Goal: Task Accomplishment & Management: Use online tool/utility

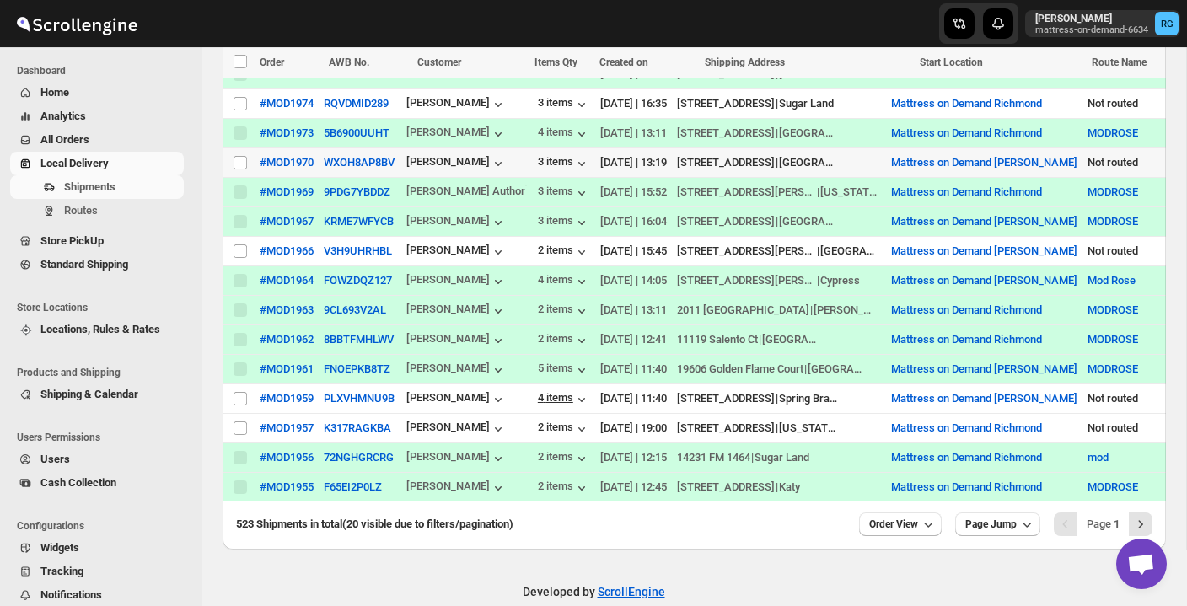
scroll to position [540, 0]
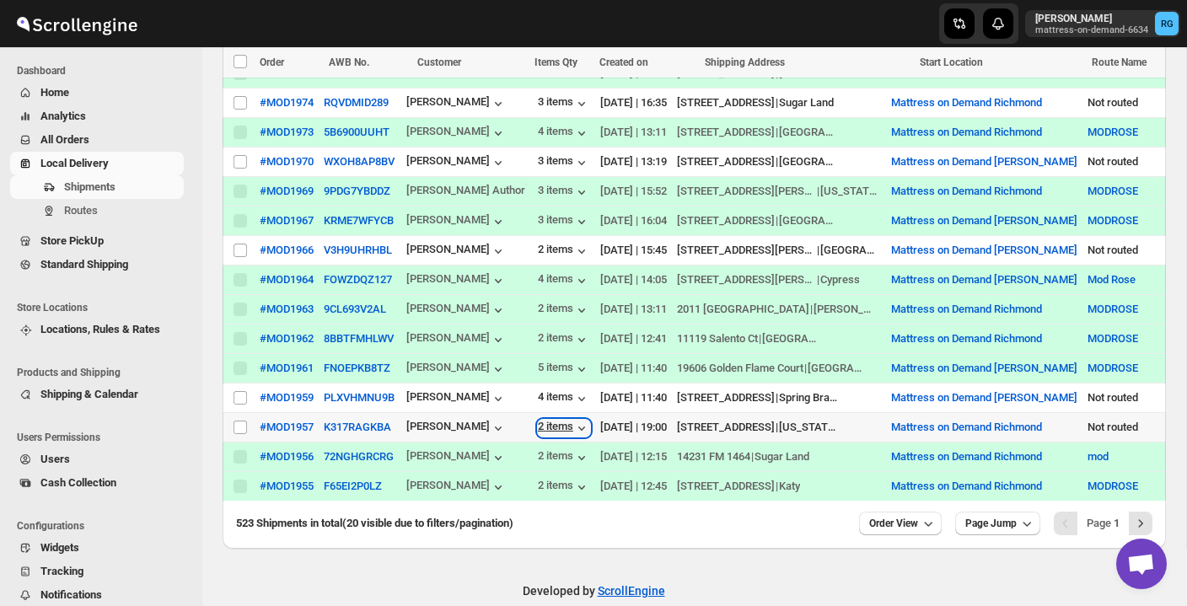
click at [561, 425] on div "2 items" at bounding box center [564, 428] width 52 height 17
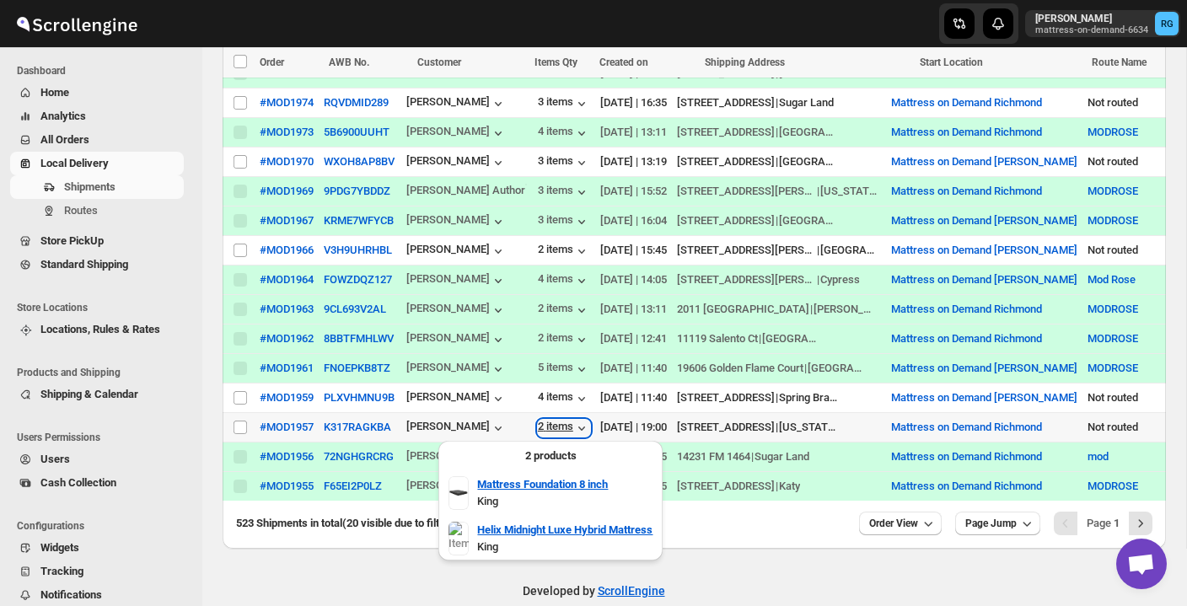
click at [561, 425] on div "2 items" at bounding box center [564, 428] width 52 height 17
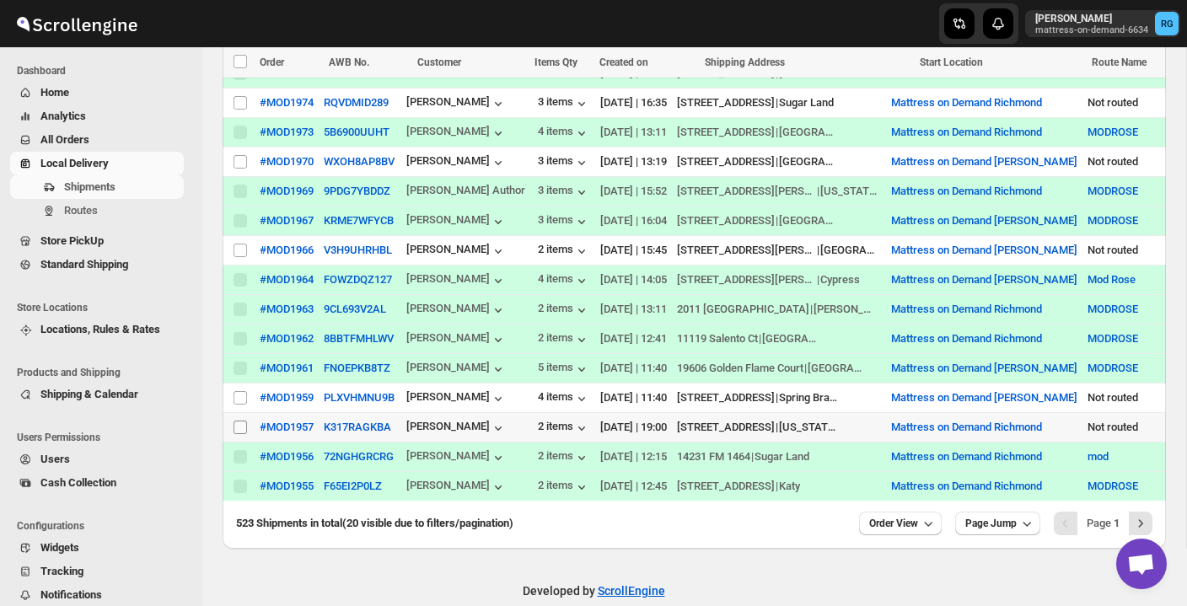
click at [246, 421] on input "Select shipment" at bounding box center [240, 427] width 13 height 13
checkbox input "true"
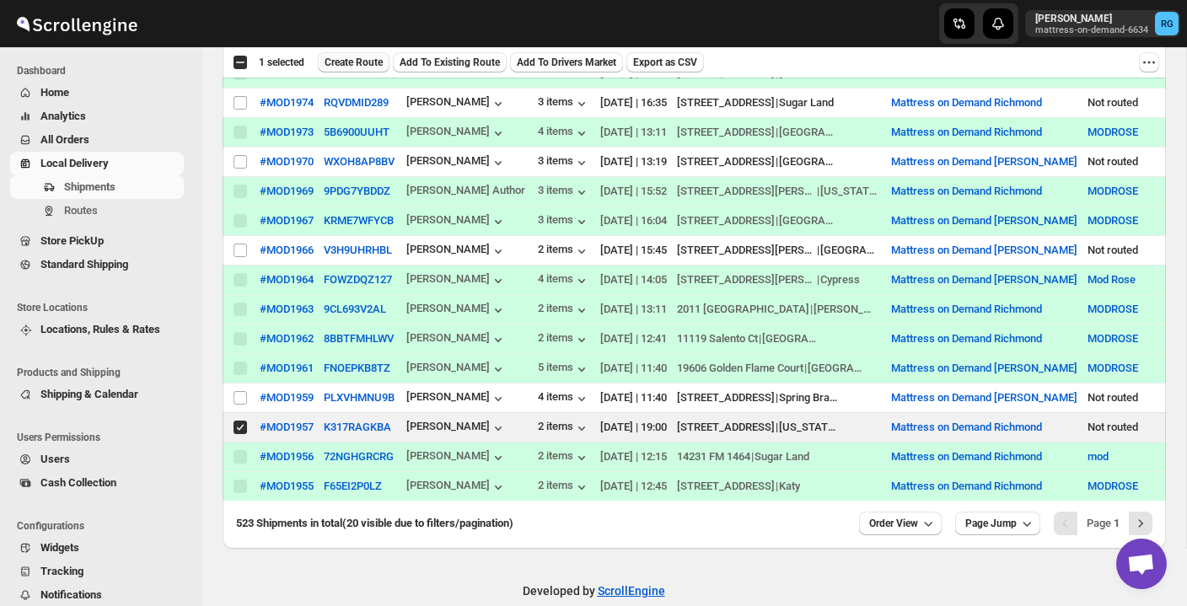
click at [384, 56] on button "Create Route" at bounding box center [354, 62] width 72 height 20
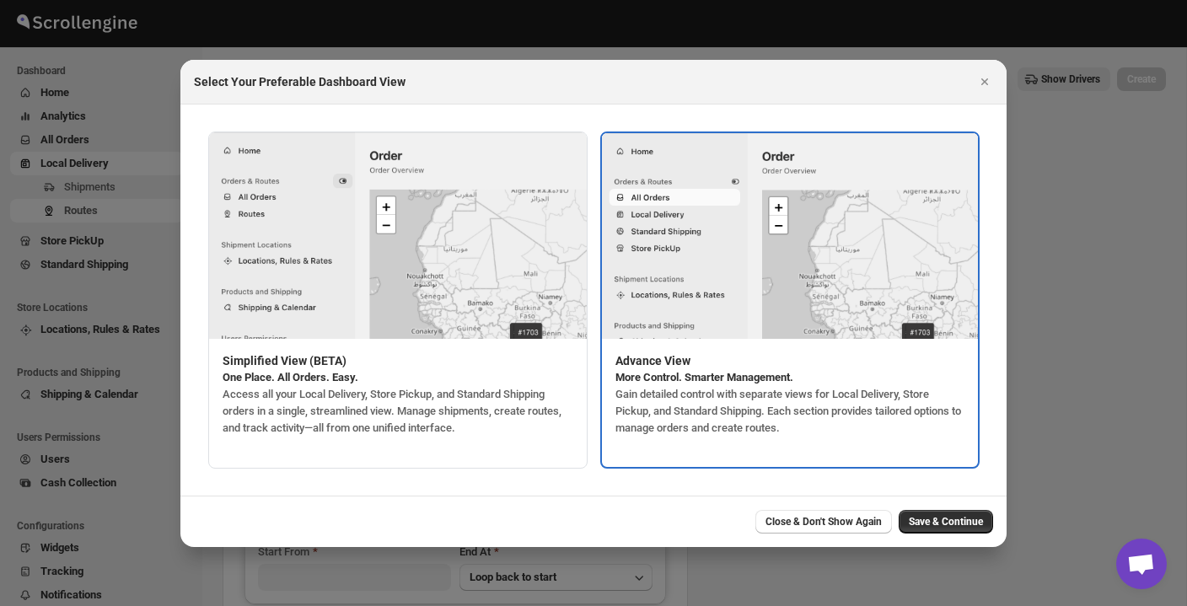
type input "Mattress on Demand Richmond"
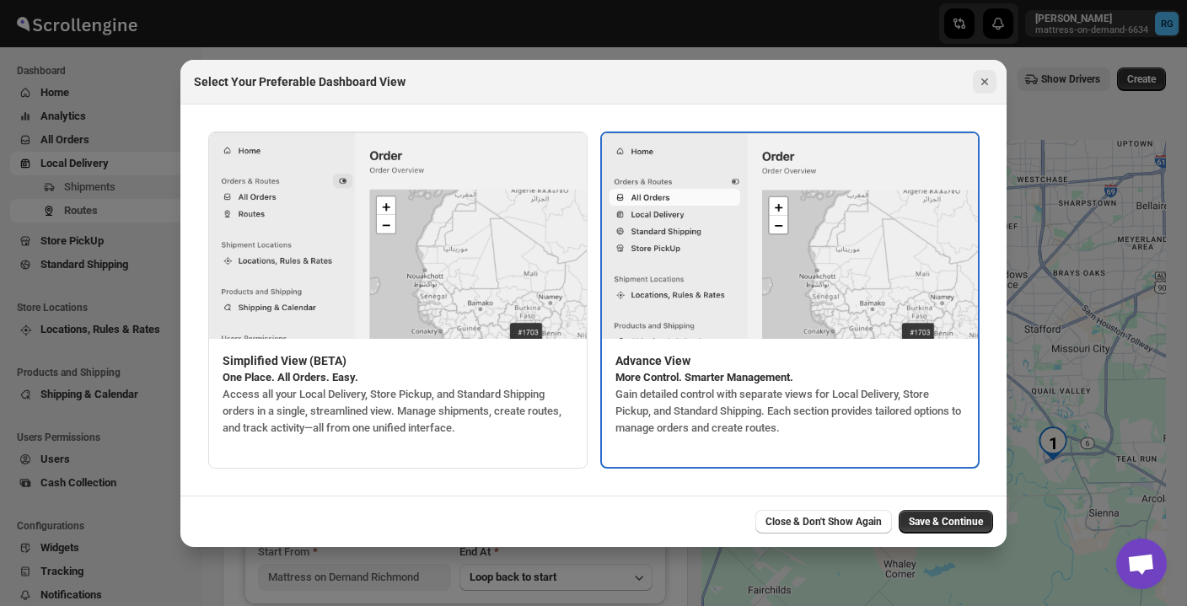
click at [982, 76] on icon "Close" at bounding box center [984, 81] width 17 height 17
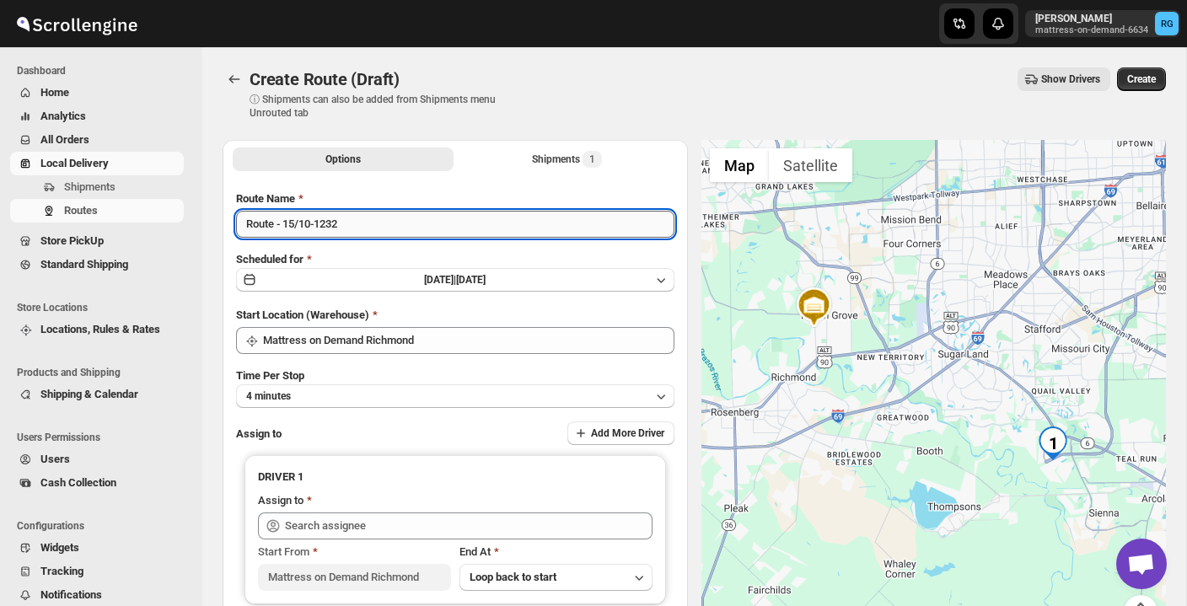
click at [356, 229] on input "Route - 15/10-1232" at bounding box center [455, 224] width 438 height 27
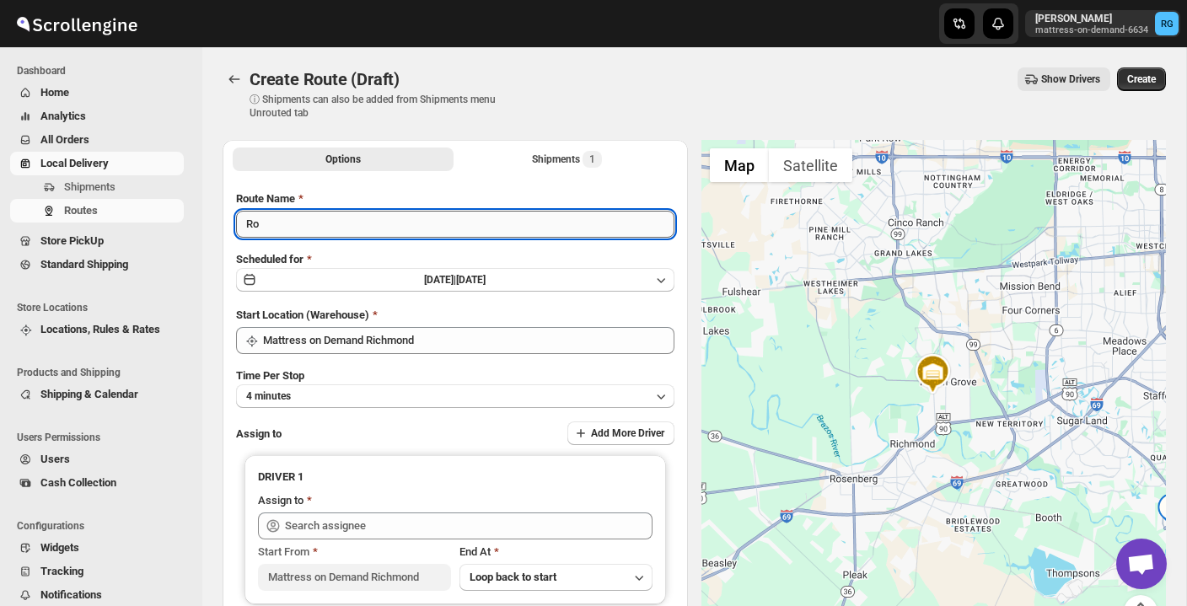
type input "R"
type input "MODROSE"
click at [353, 394] on button "4 minutes" at bounding box center [455, 396] width 438 height 24
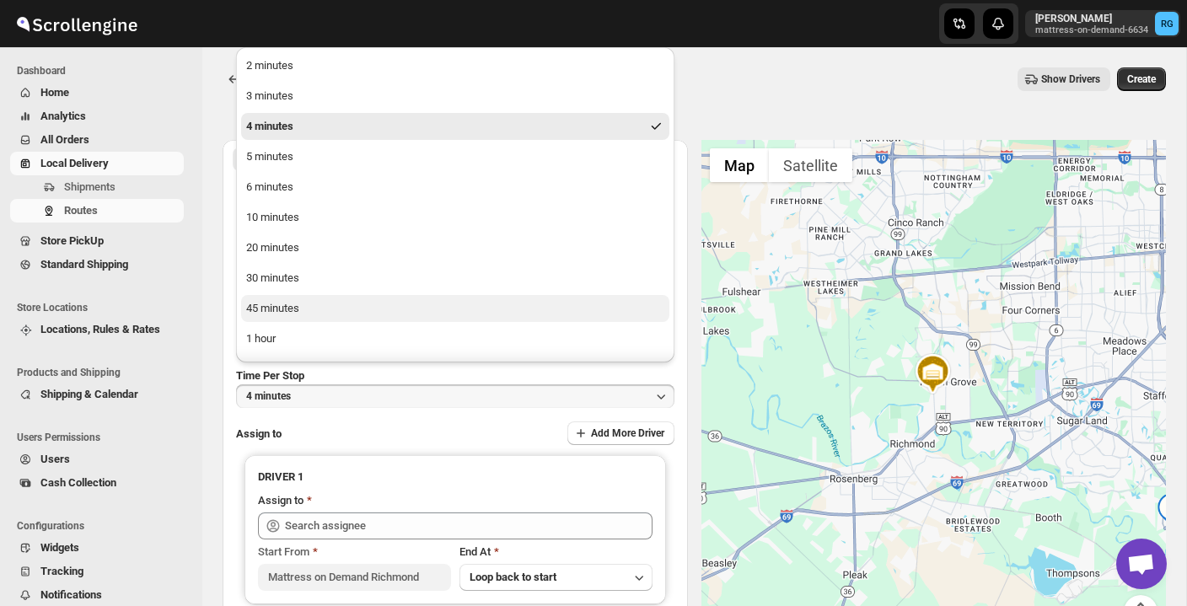
click at [369, 307] on button "45 minutes" at bounding box center [455, 308] width 428 height 27
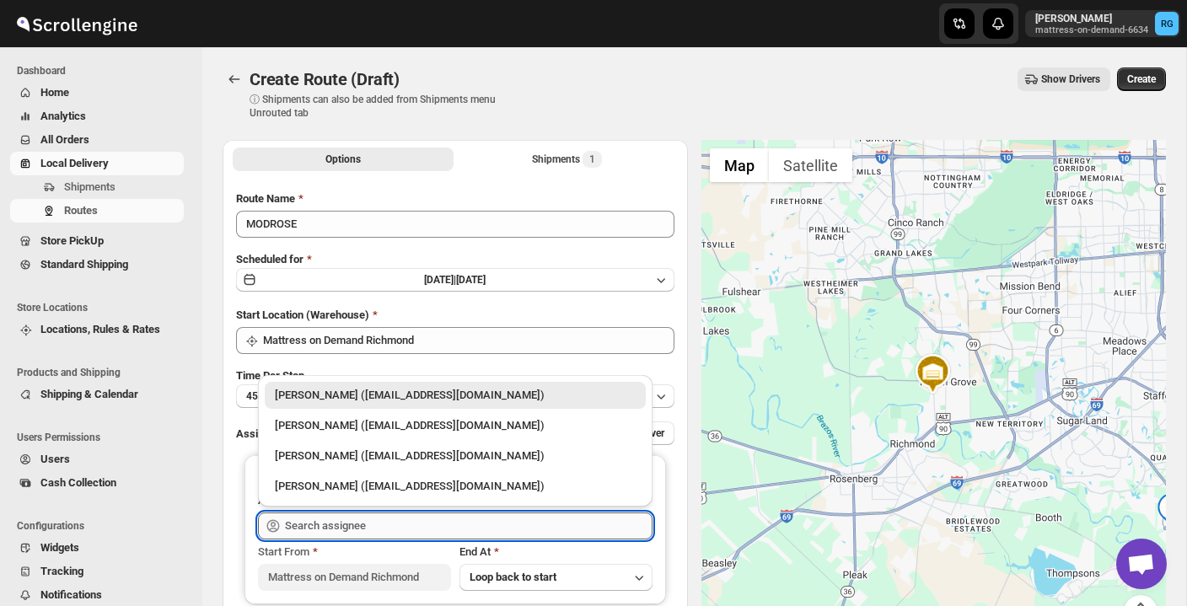
click at [353, 524] on input "text" at bounding box center [469, 526] width 368 height 27
click at [375, 486] on div "[PERSON_NAME] ([EMAIL_ADDRESS][DOMAIN_NAME])" at bounding box center [455, 486] width 361 height 17
type input "[PERSON_NAME] ([EMAIL_ADDRESS][DOMAIN_NAME])"
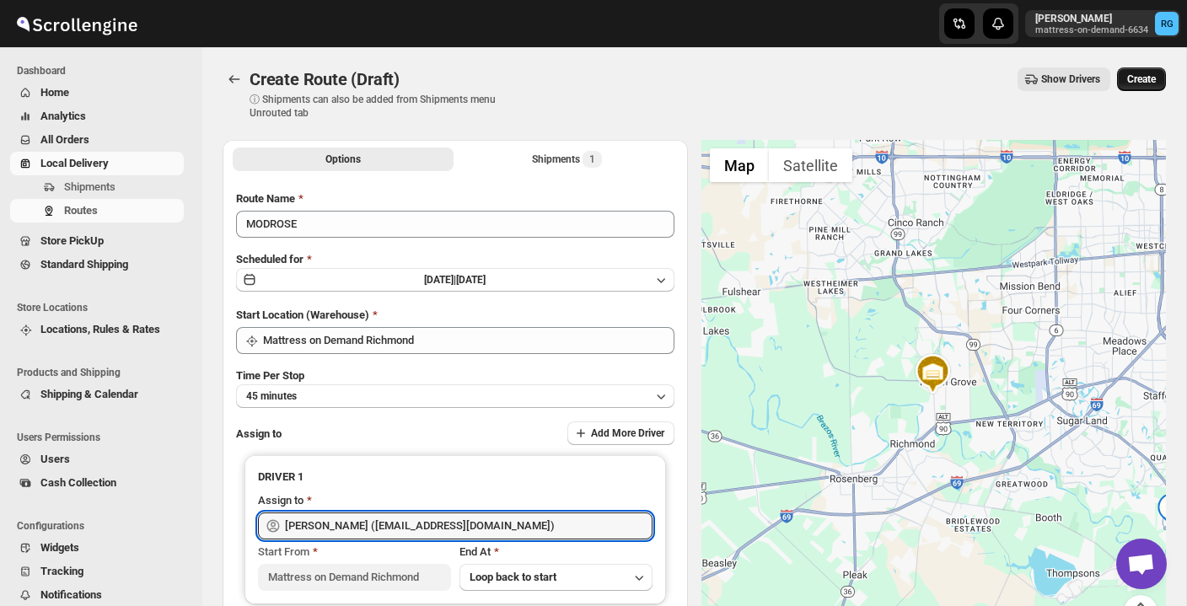
click at [1136, 79] on span "Create" at bounding box center [1141, 79] width 29 height 13
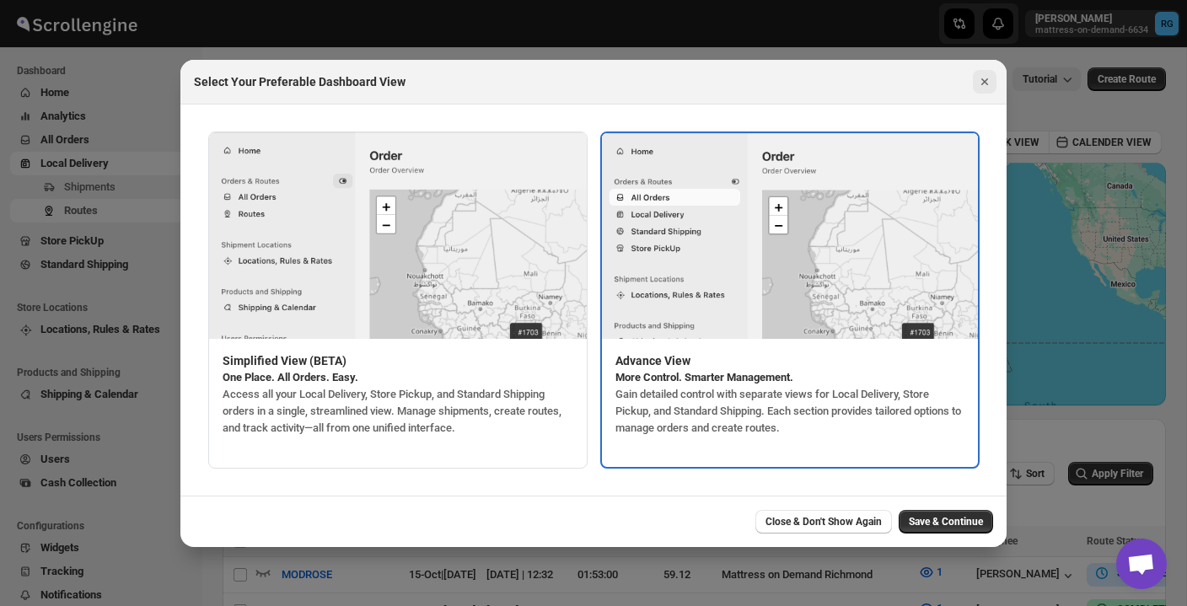
click at [988, 77] on icon "Close" at bounding box center [984, 81] width 17 height 17
